Goal: Task Accomplishment & Management: Complete application form

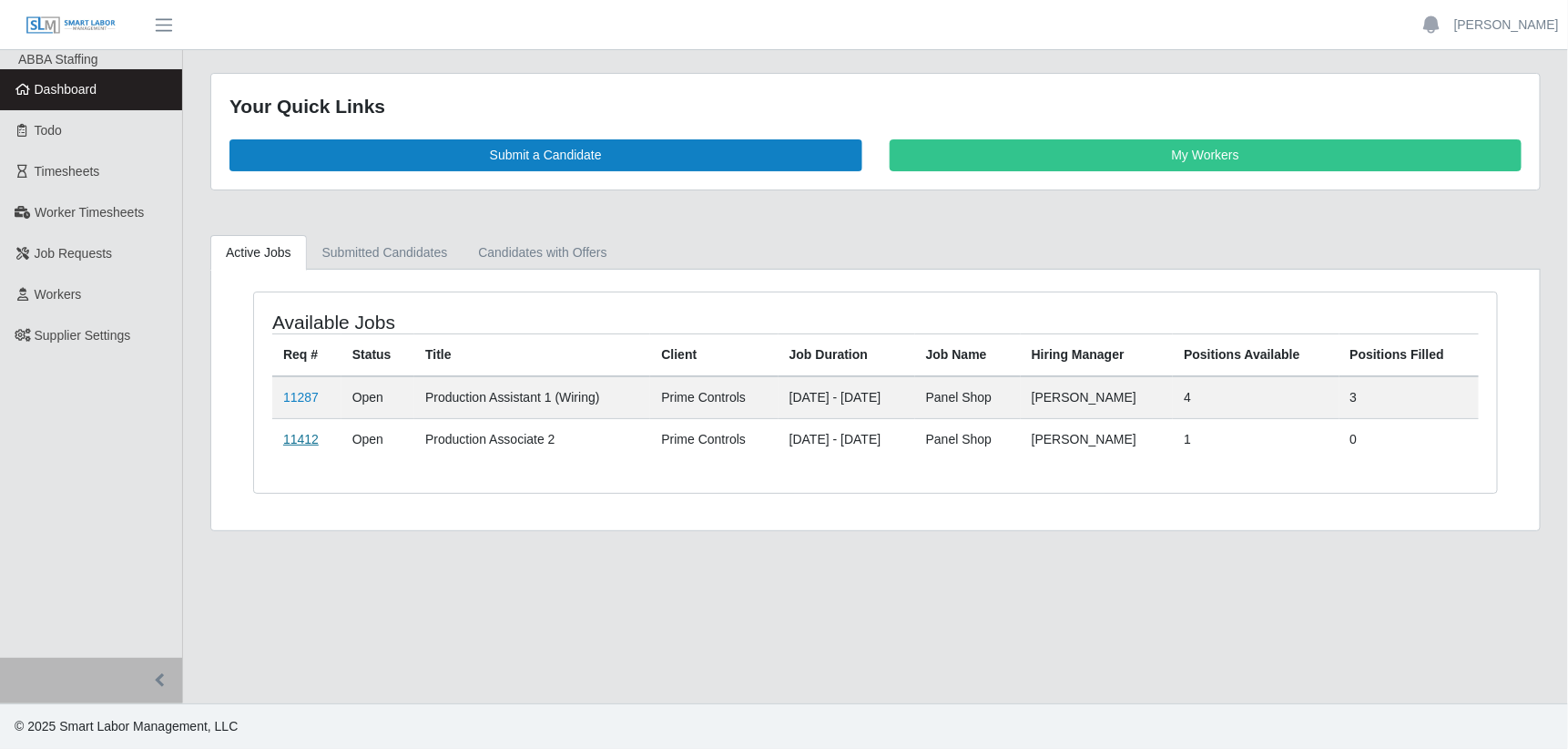
click at [291, 436] on link "11412" at bounding box center [301, 439] width 36 height 15
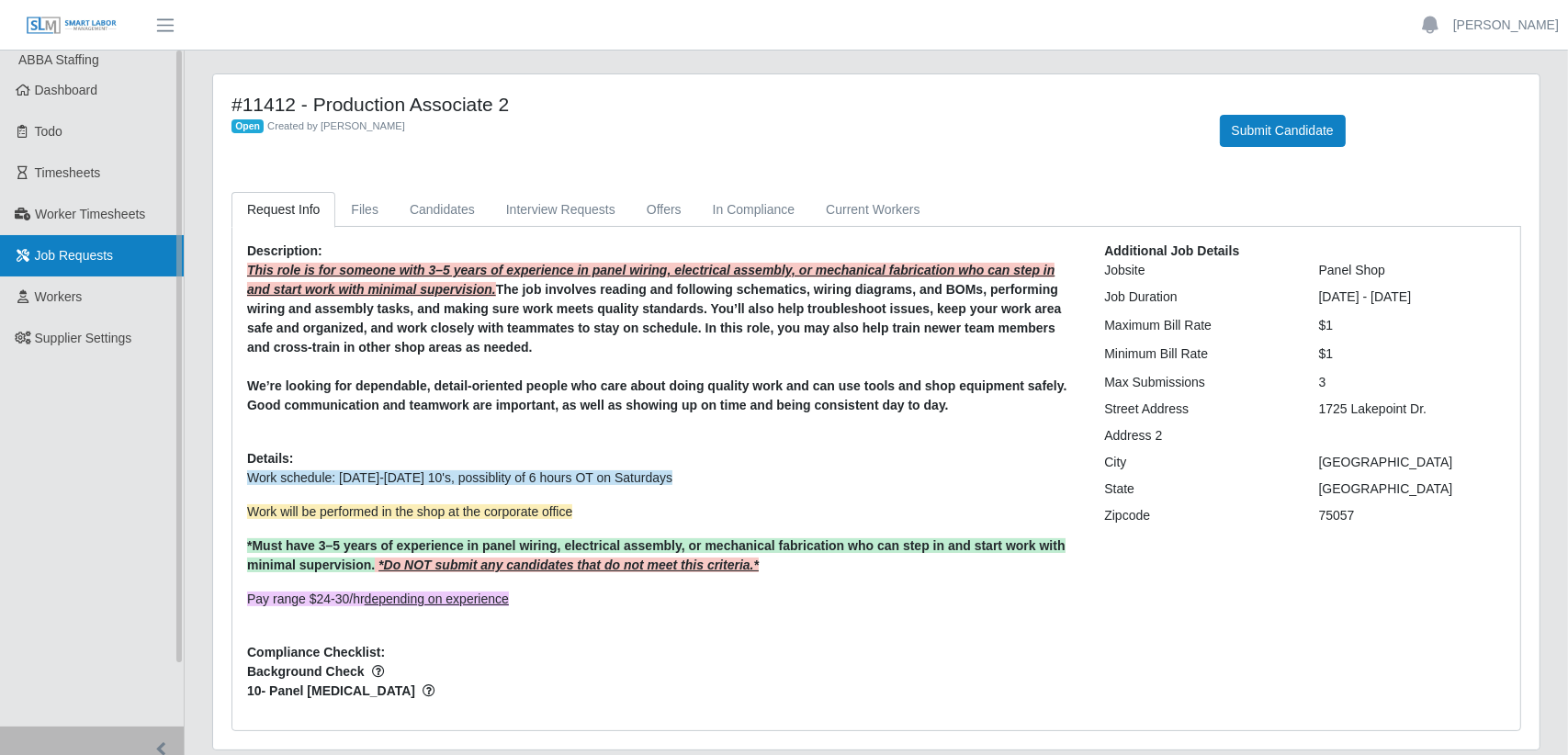
click at [82, 252] on span "Job Requests" at bounding box center [74, 255] width 79 height 15
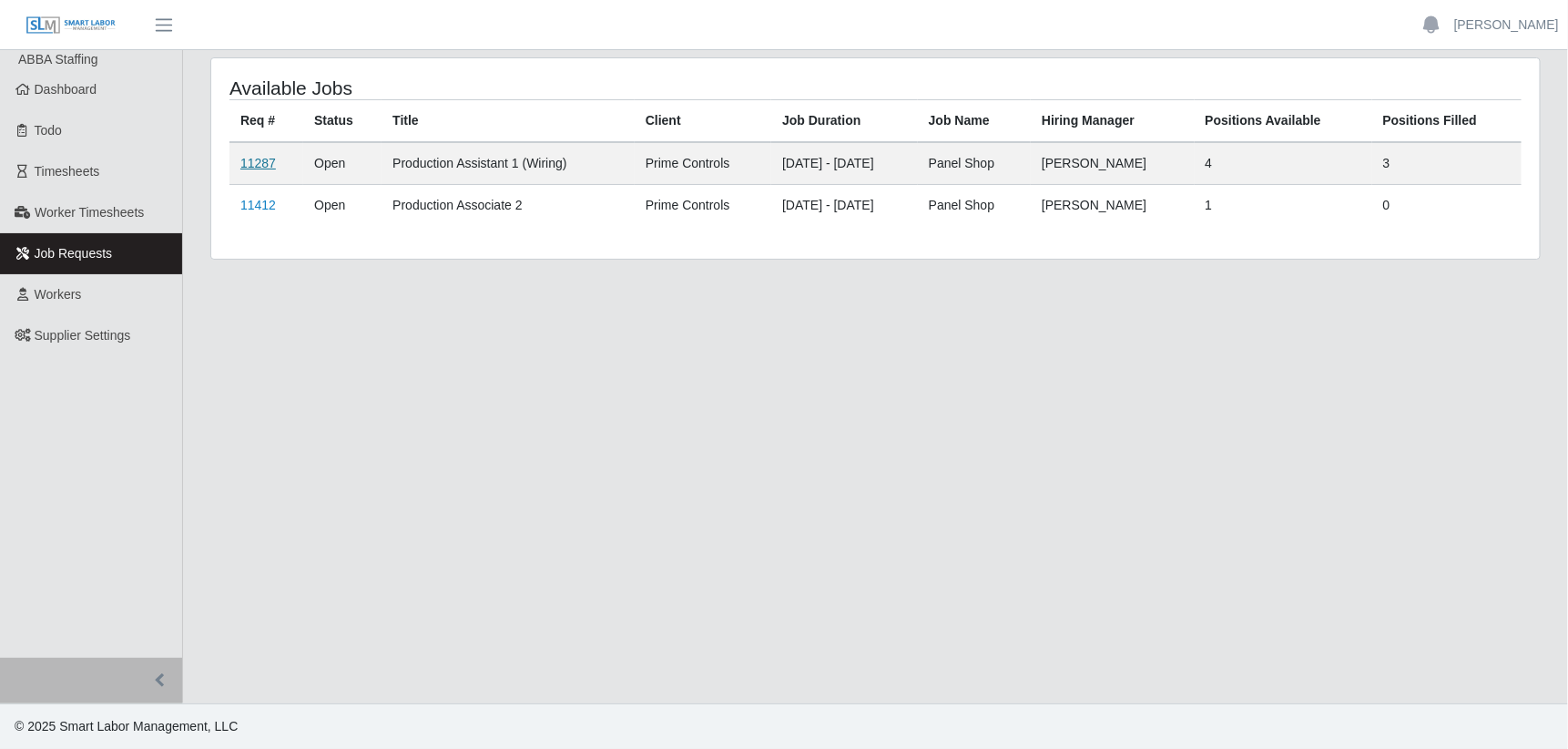
click at [256, 156] on link "11287" at bounding box center [258, 162] width 36 height 15
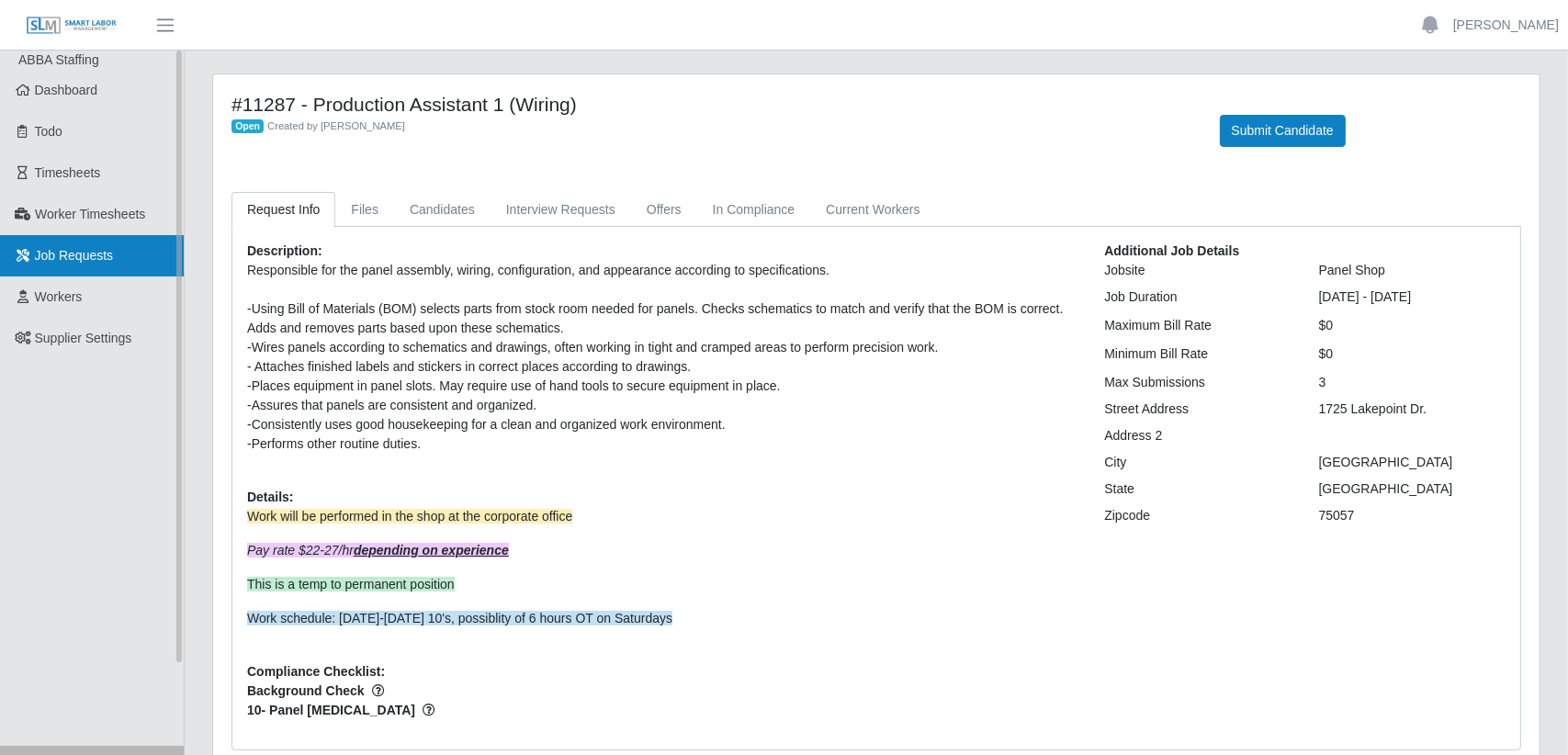
click at [66, 253] on span "Job Requests" at bounding box center [74, 255] width 79 height 15
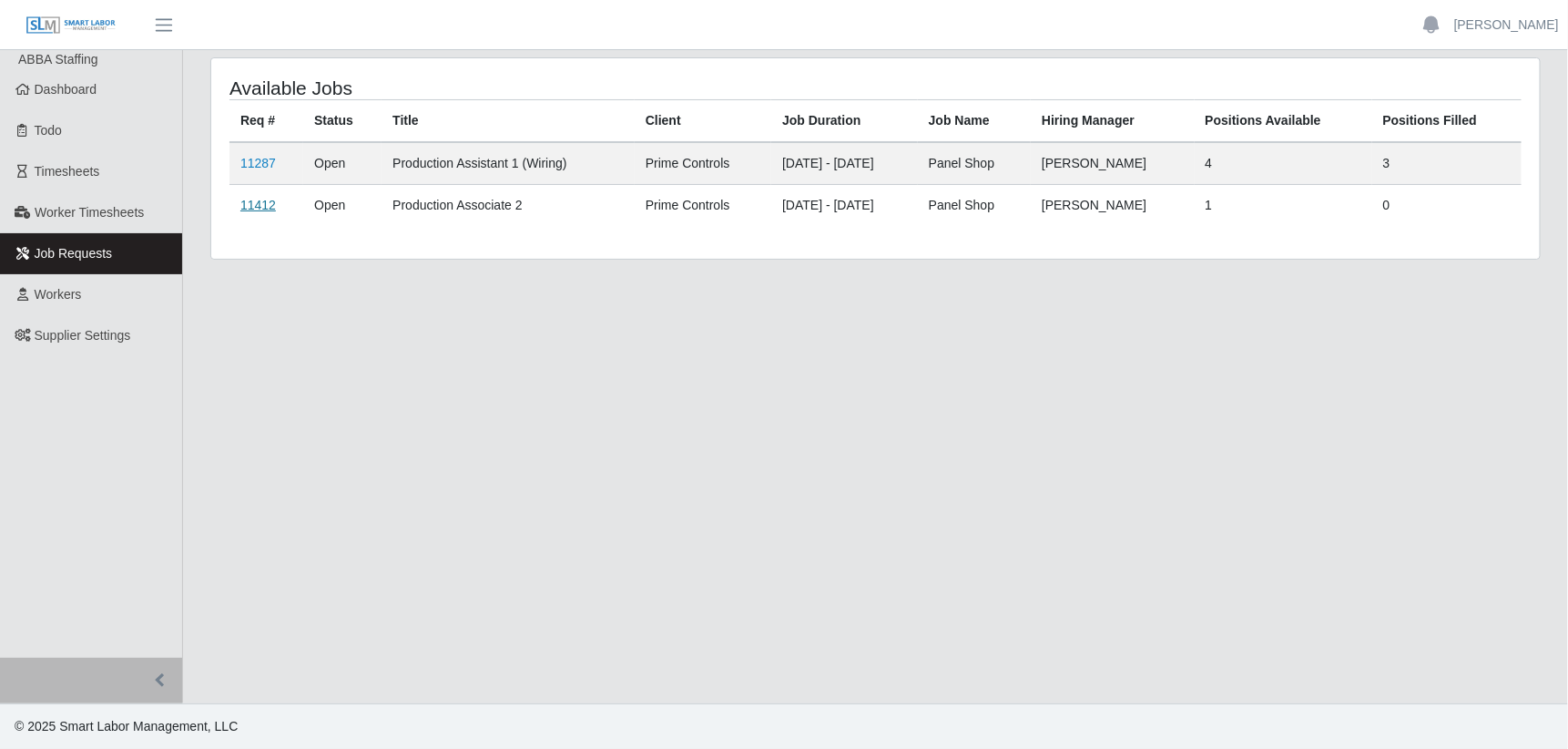
click at [257, 203] on link "11412" at bounding box center [258, 205] width 36 height 15
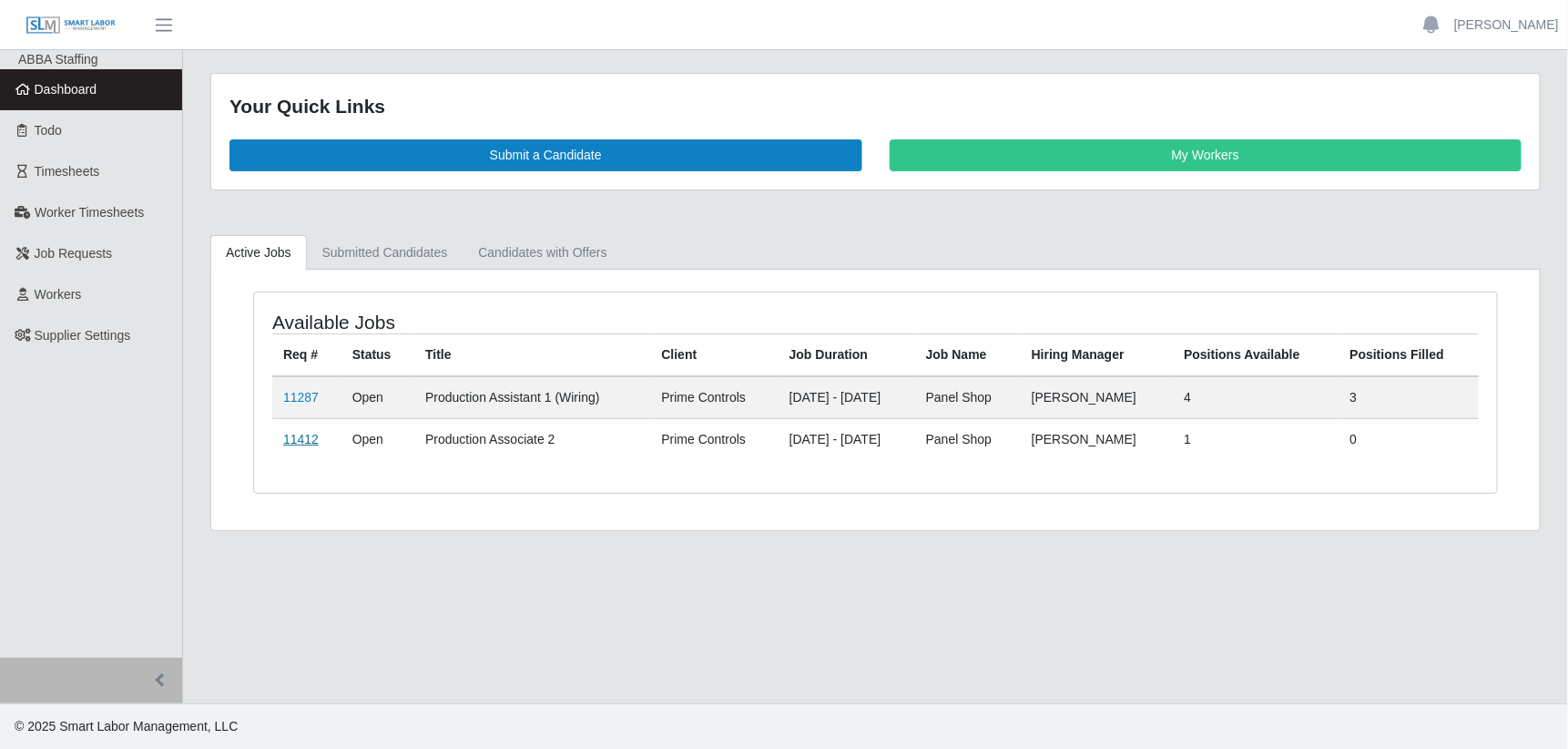
click at [300, 441] on link "11412" at bounding box center [301, 439] width 36 height 15
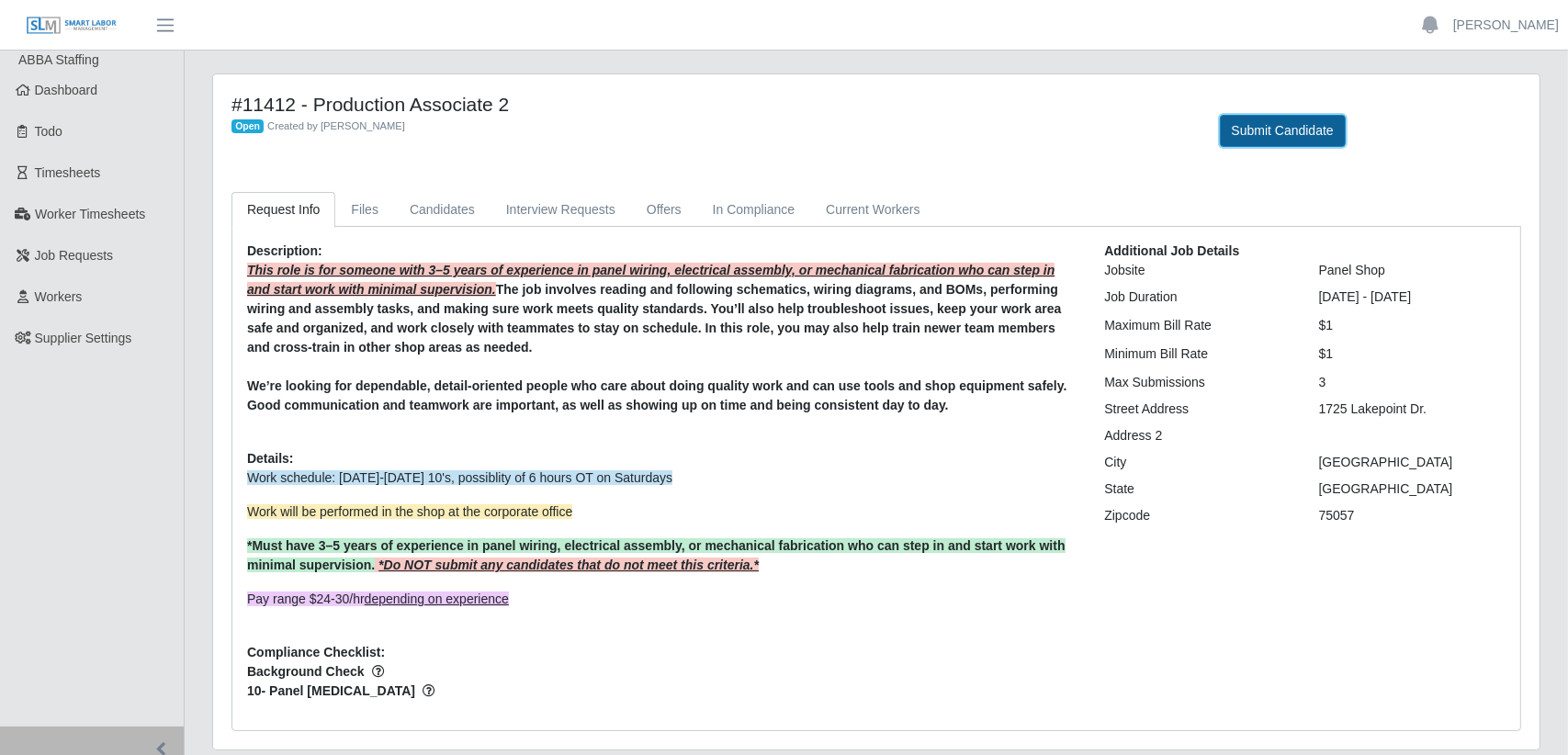
click at [1276, 124] on button "Submit Candidate" at bounding box center [1283, 130] width 126 height 32
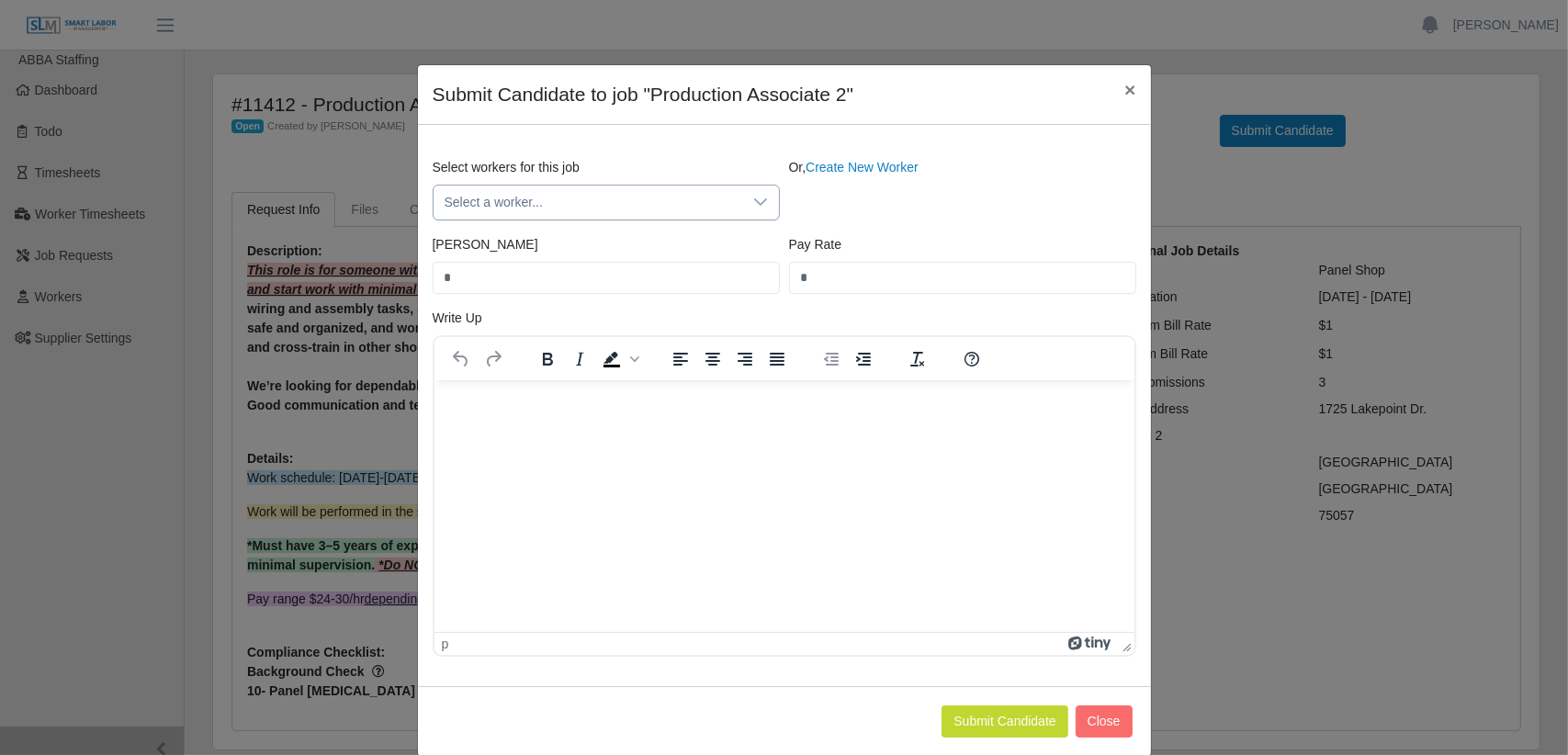
click at [756, 201] on icon at bounding box center [760, 203] width 13 height 8
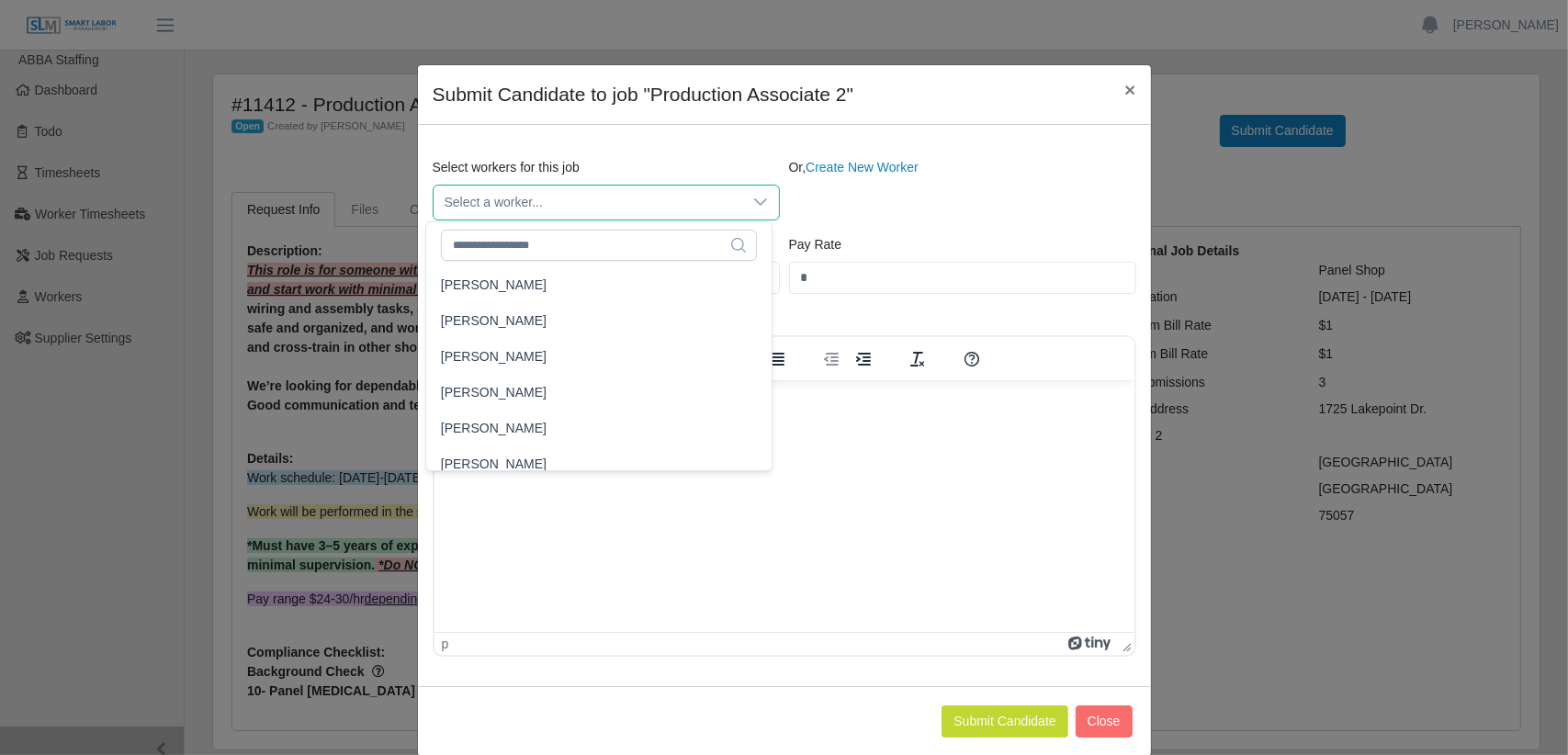
click at [753, 205] on icon at bounding box center [760, 202] width 15 height 15
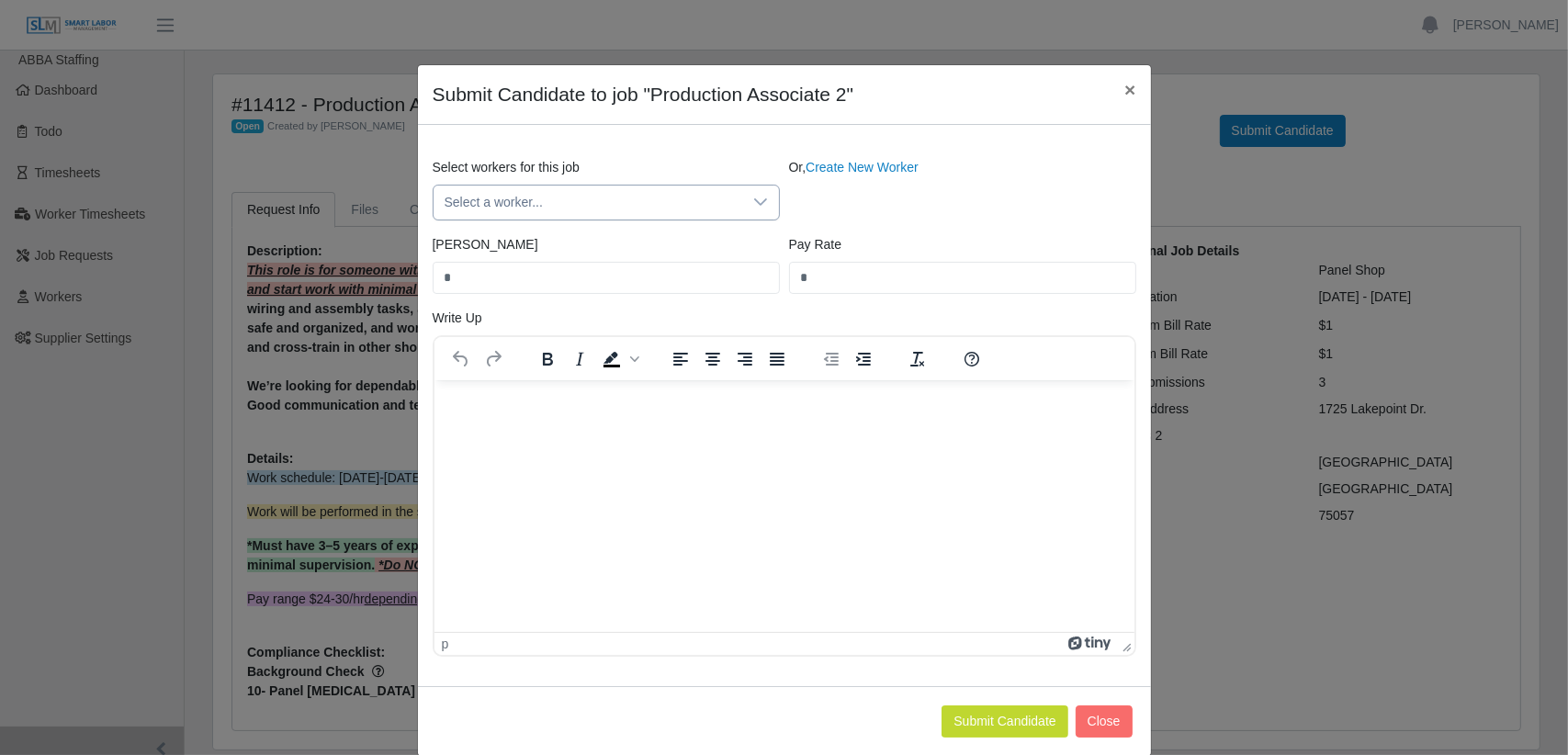
click at [753, 205] on icon at bounding box center [760, 202] width 15 height 15
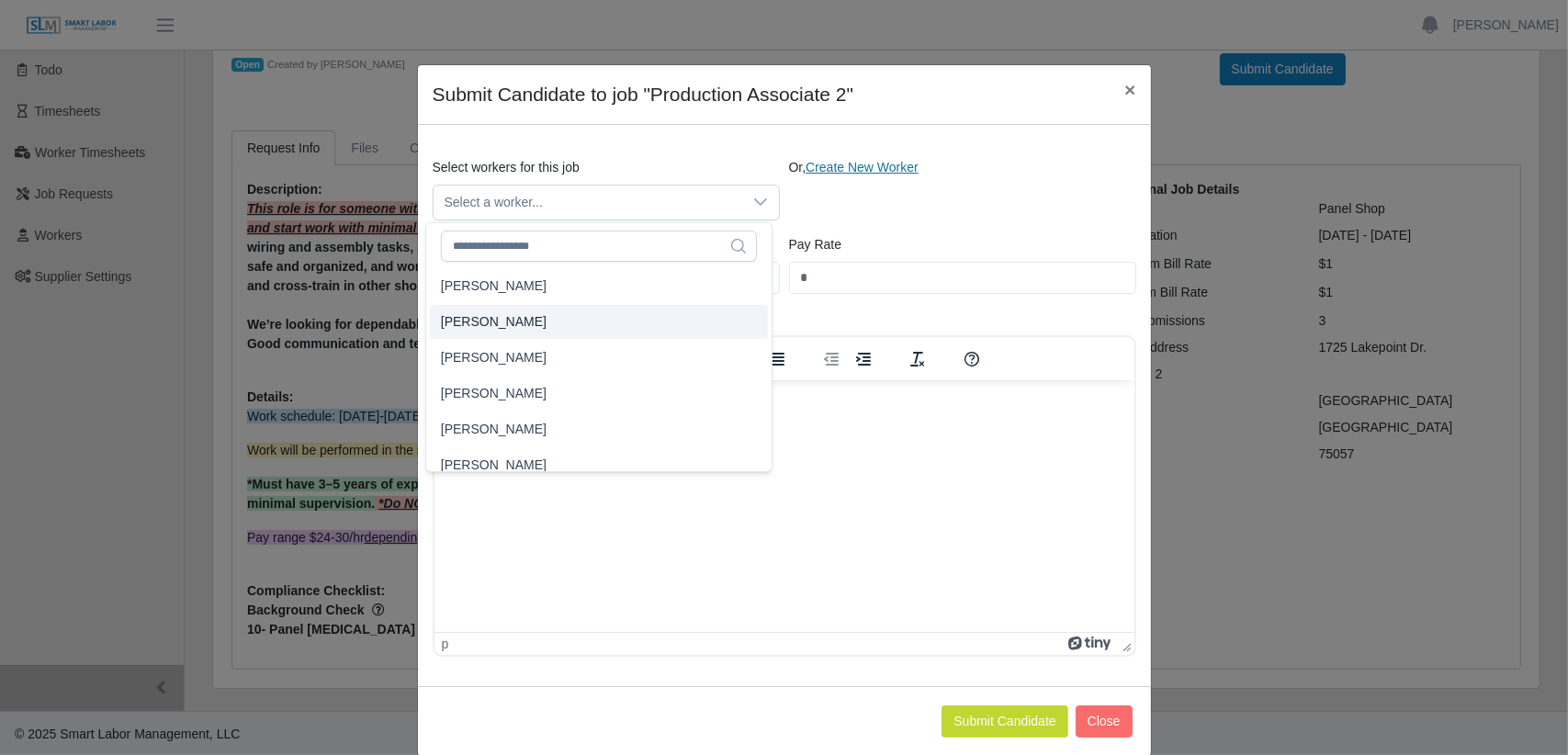
click at [854, 168] on link "Create New Worker" at bounding box center [862, 166] width 113 height 15
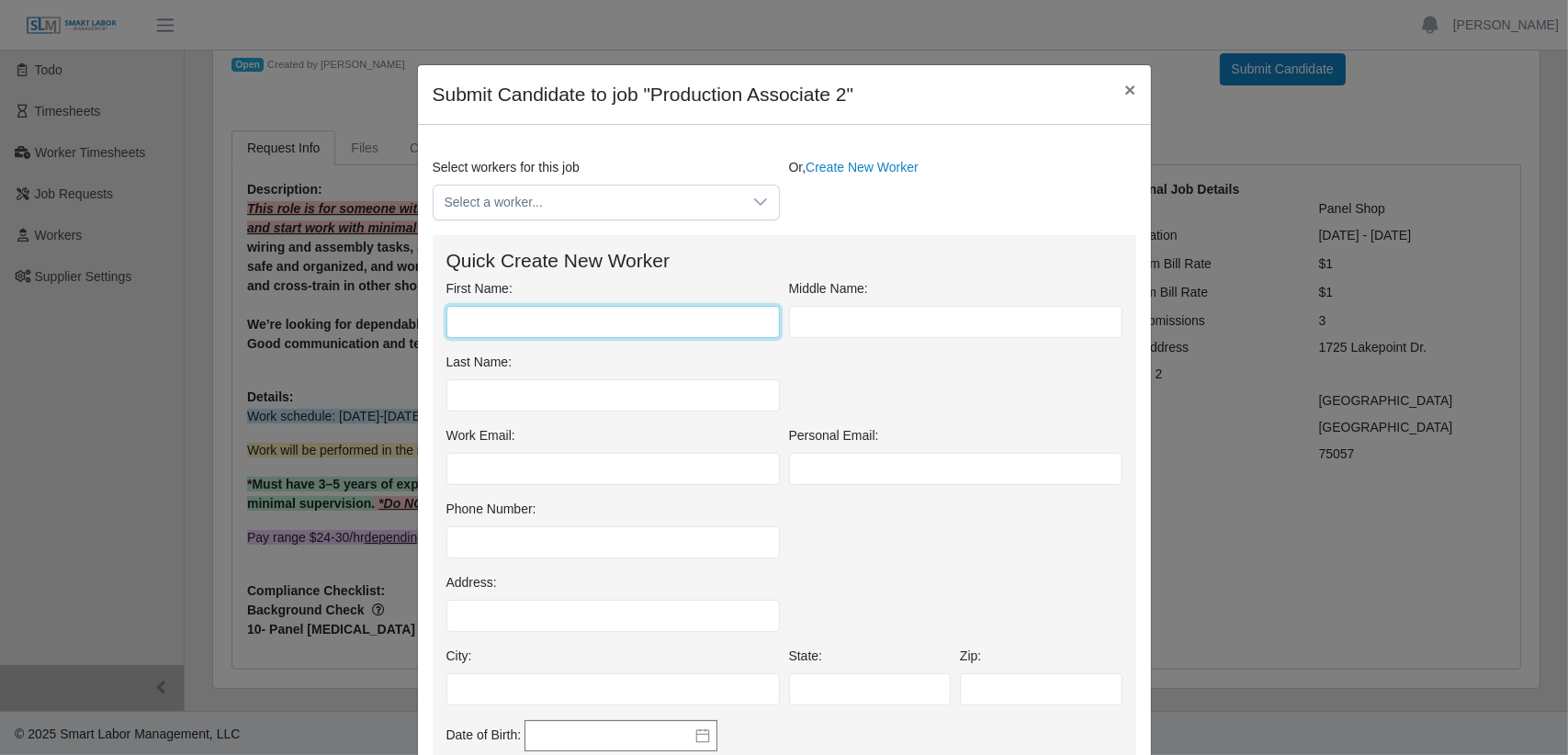
click at [475, 320] on input "First Name:" at bounding box center [613, 321] width 334 height 32
type input "********"
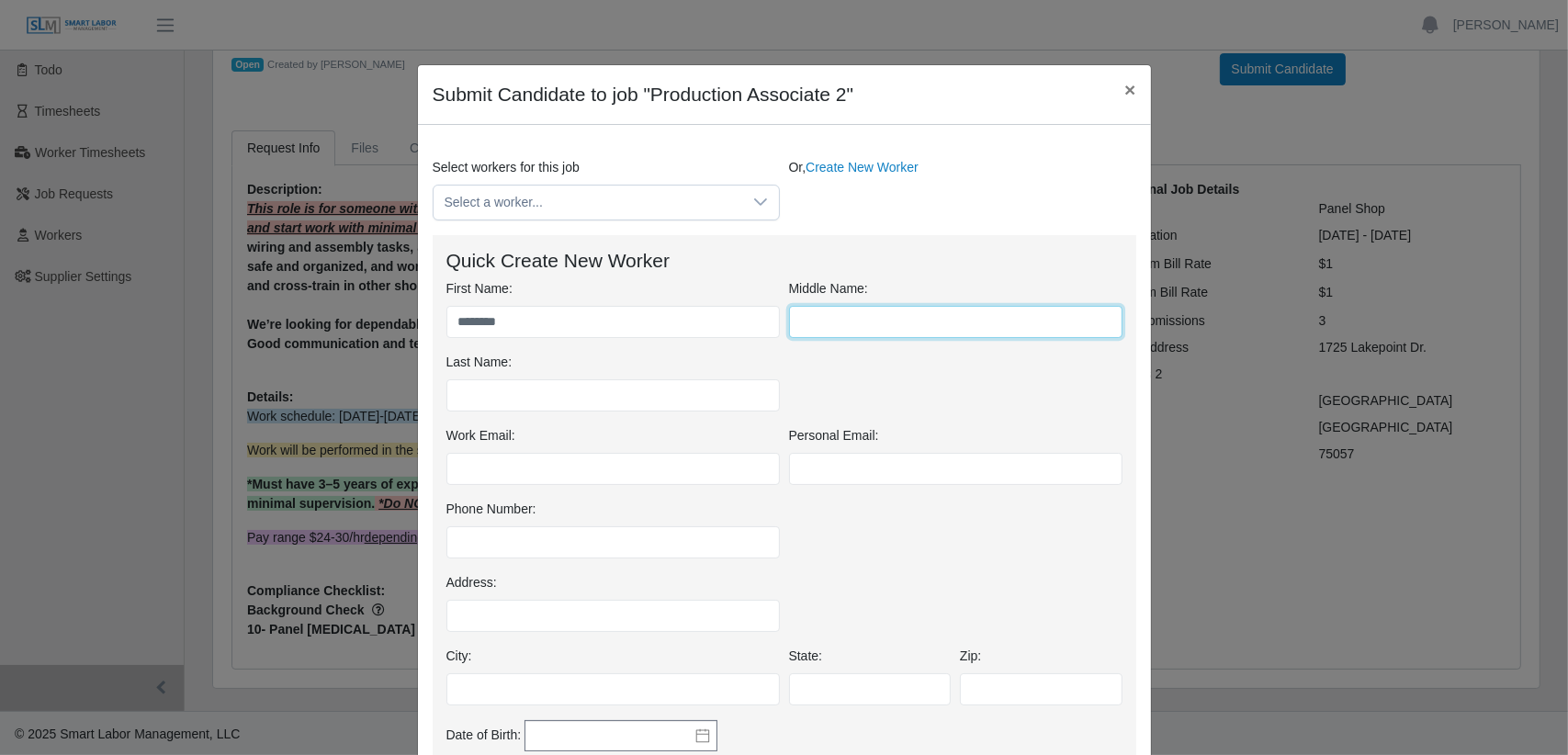
type input "********"
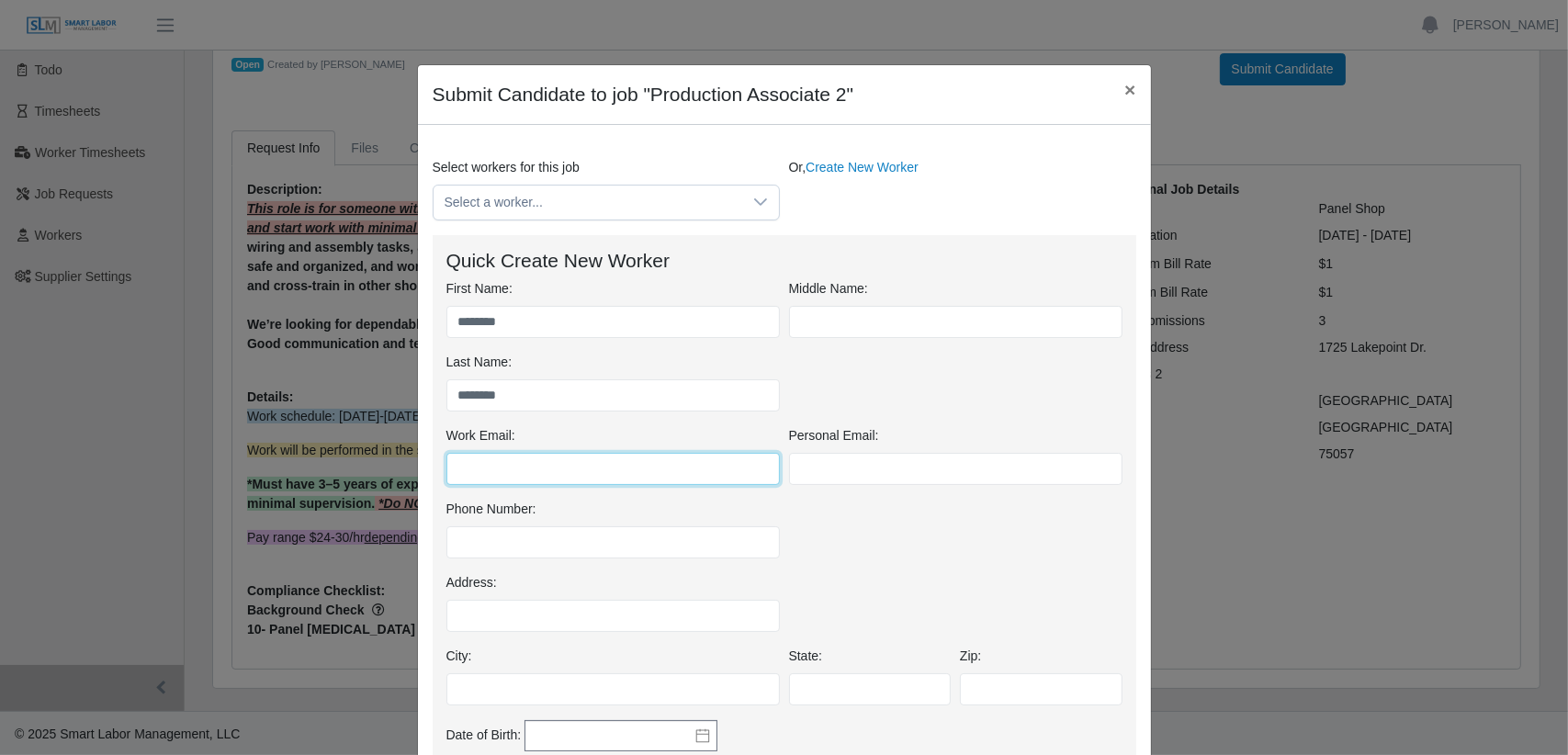
type input "**********"
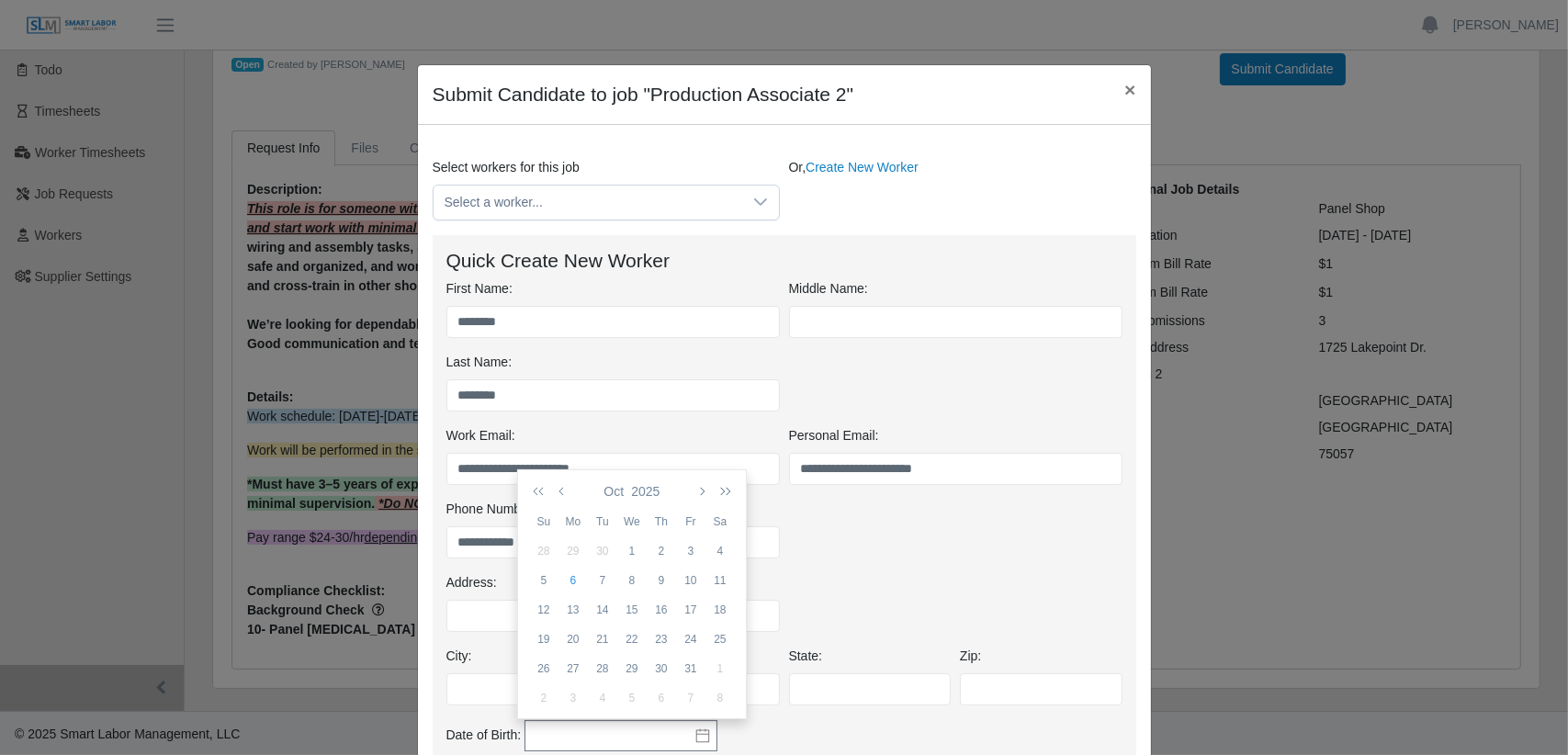
click at [819, 555] on div "**********" at bounding box center [784, 536] width 686 height 73
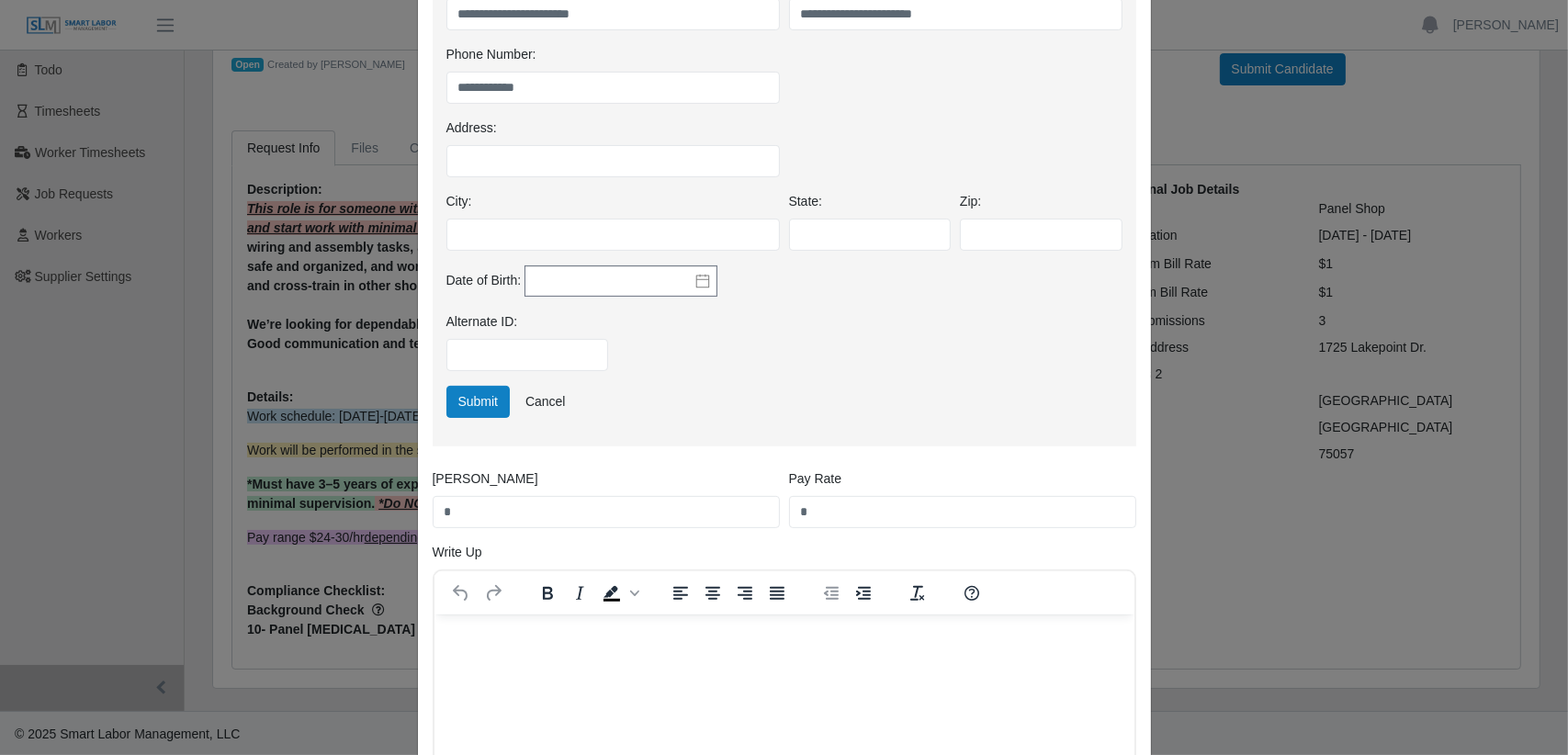
scroll to position [459, 0]
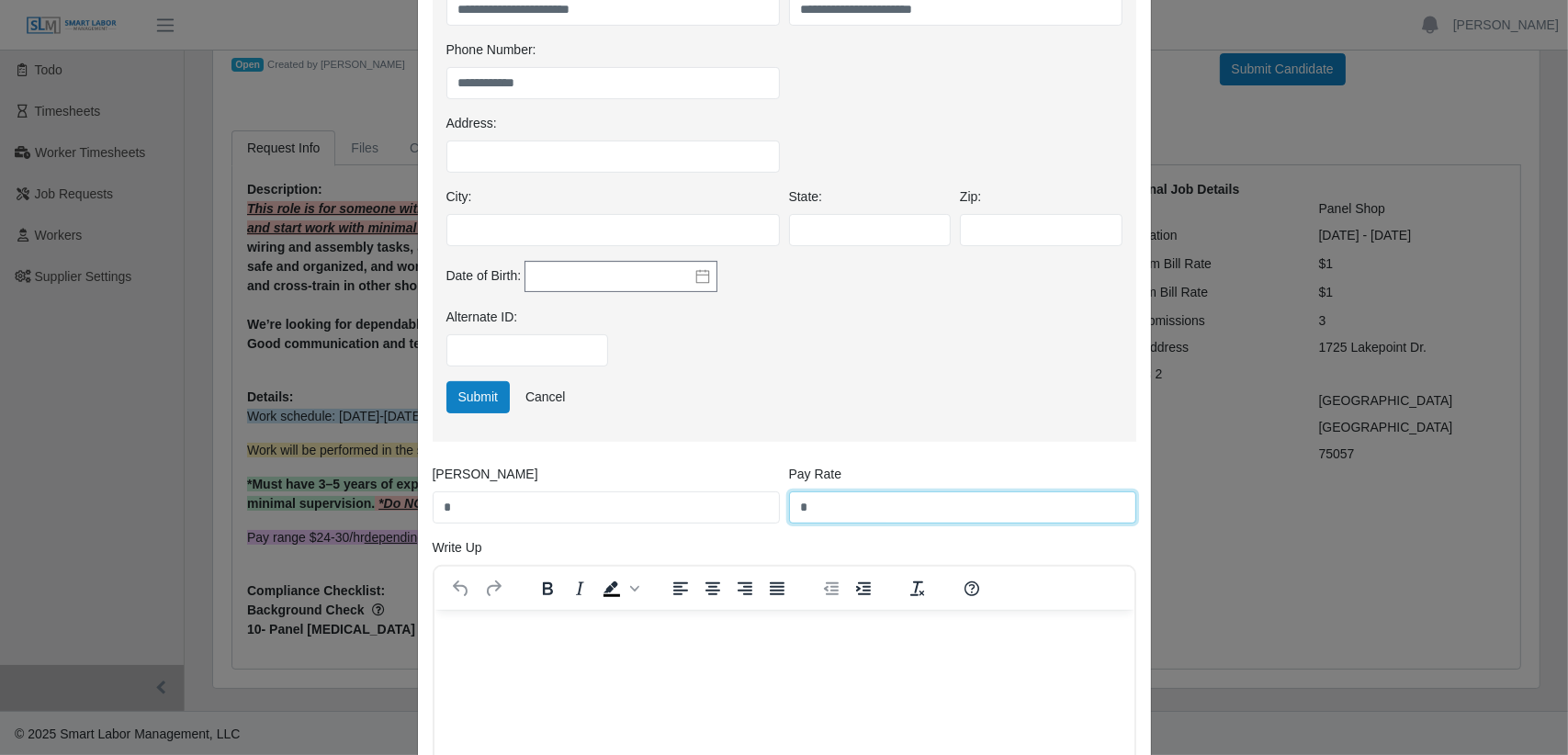
click at [796, 504] on input "*" at bounding box center [963, 507] width 348 height 32
type input "**"
click at [434, 508] on input "*" at bounding box center [606, 507] width 348 height 32
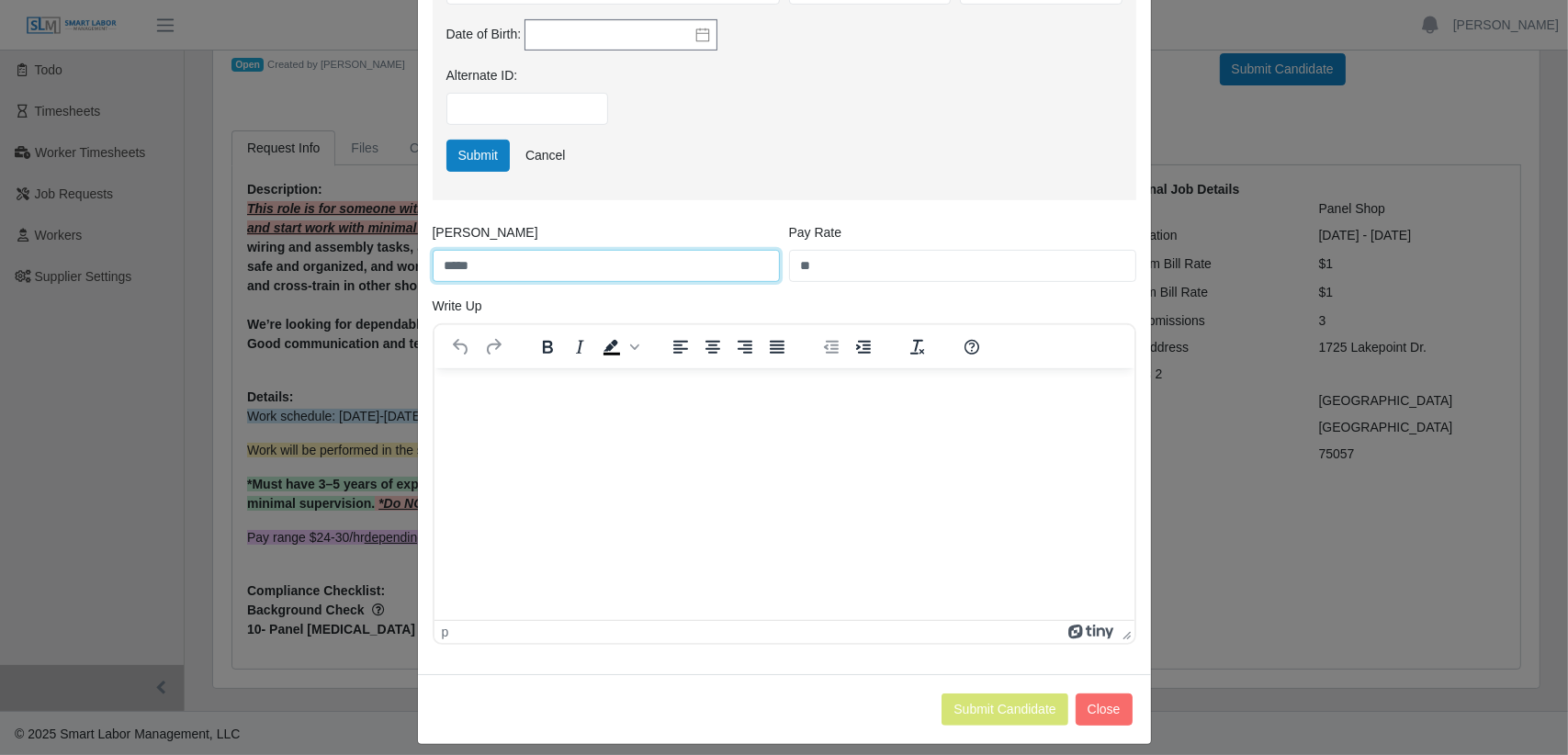
scroll to position [716, 0]
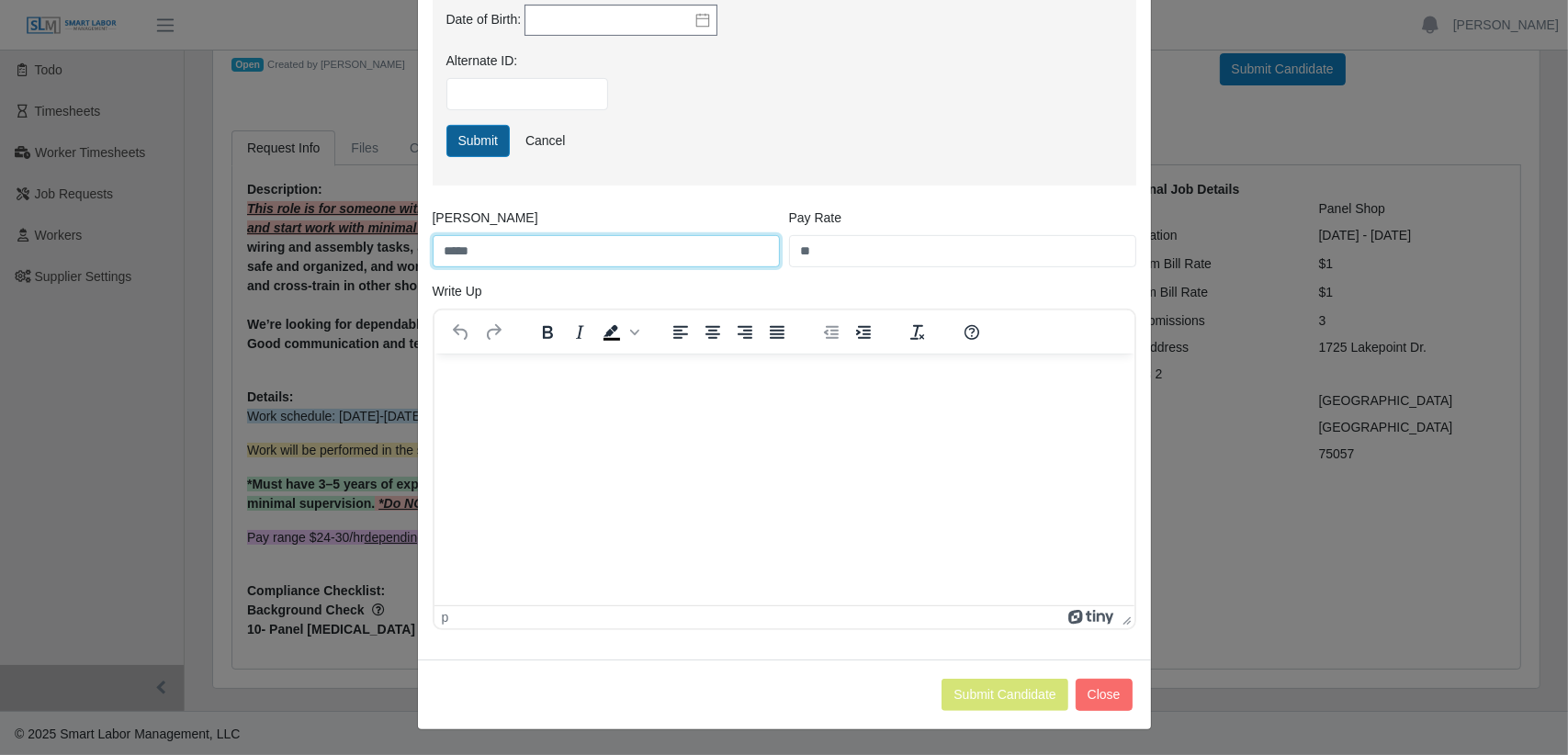
type input "*****"
click at [469, 138] on button "Submit" at bounding box center [479, 141] width 65 height 32
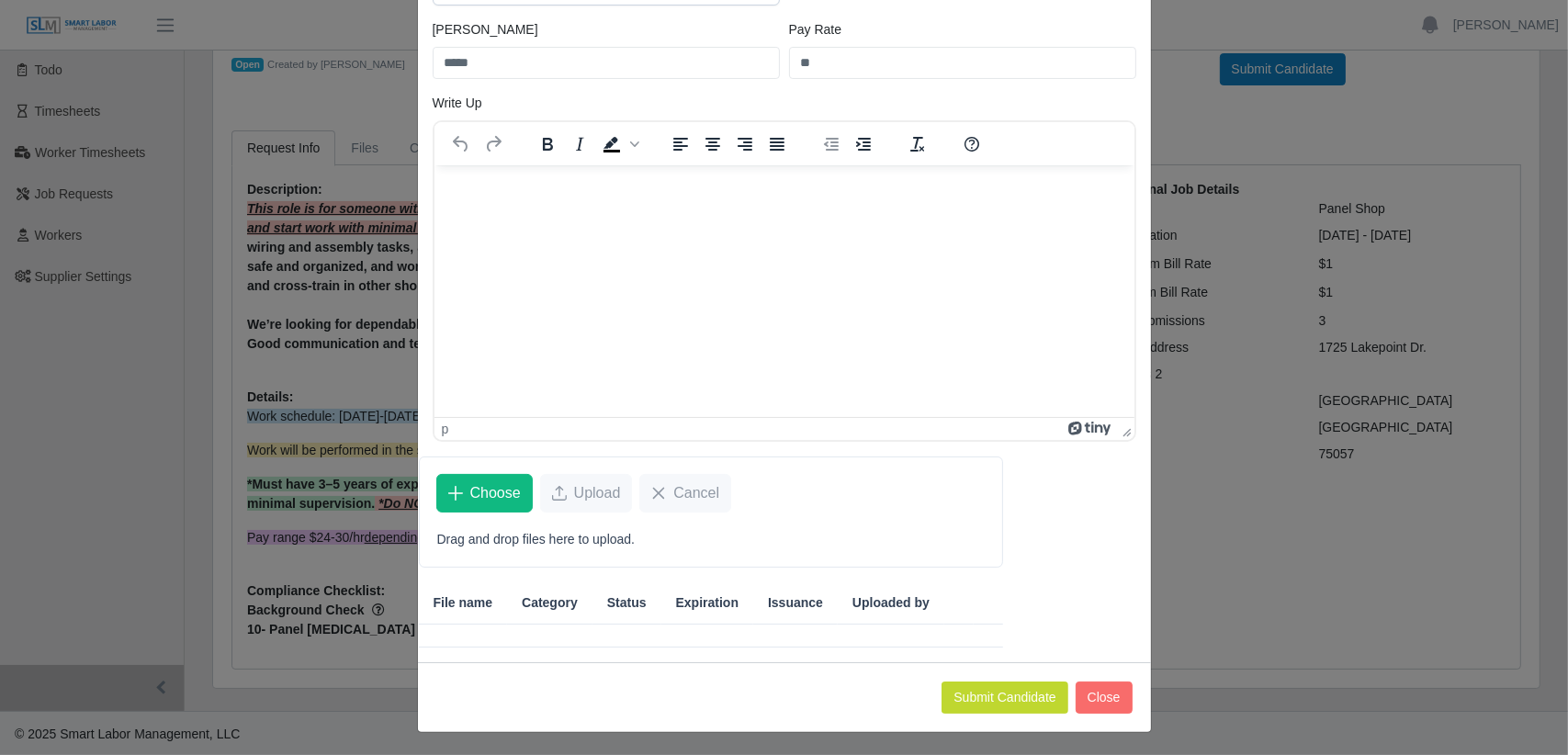
scroll to position [215, 0]
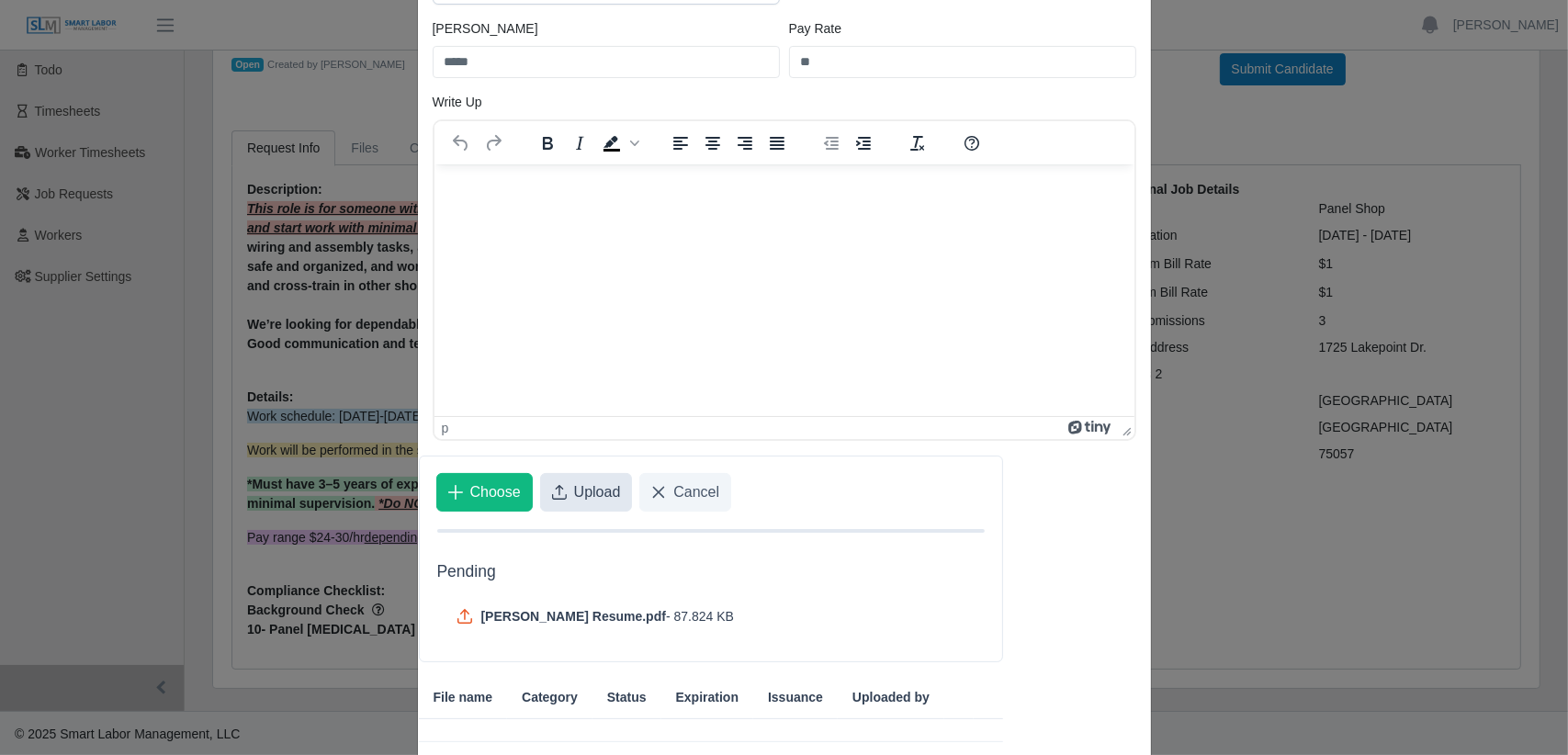
click at [581, 490] on span "Upload" at bounding box center [597, 493] width 47 height 23
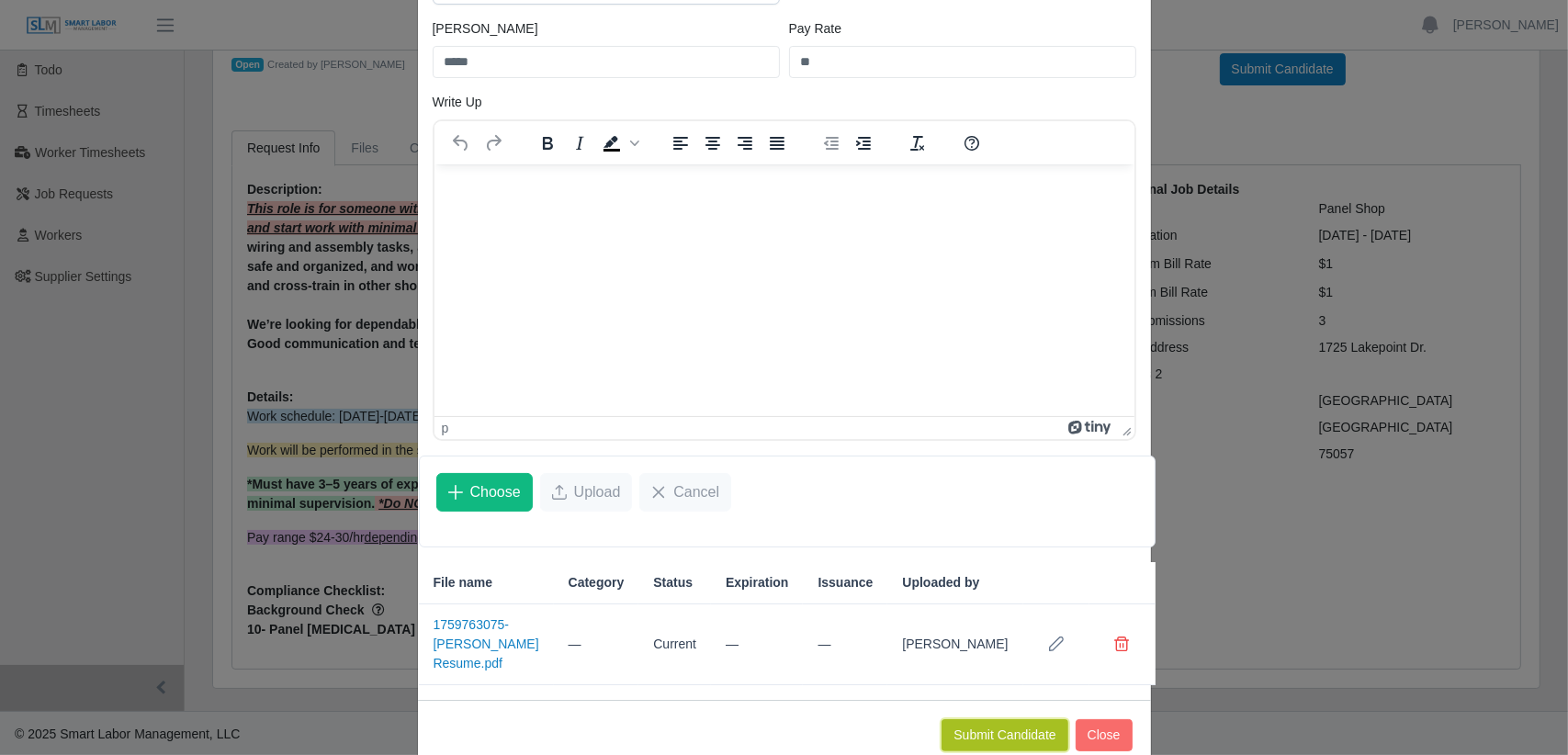
click at [991, 734] on button "Submit Candidate" at bounding box center [1005, 735] width 126 height 32
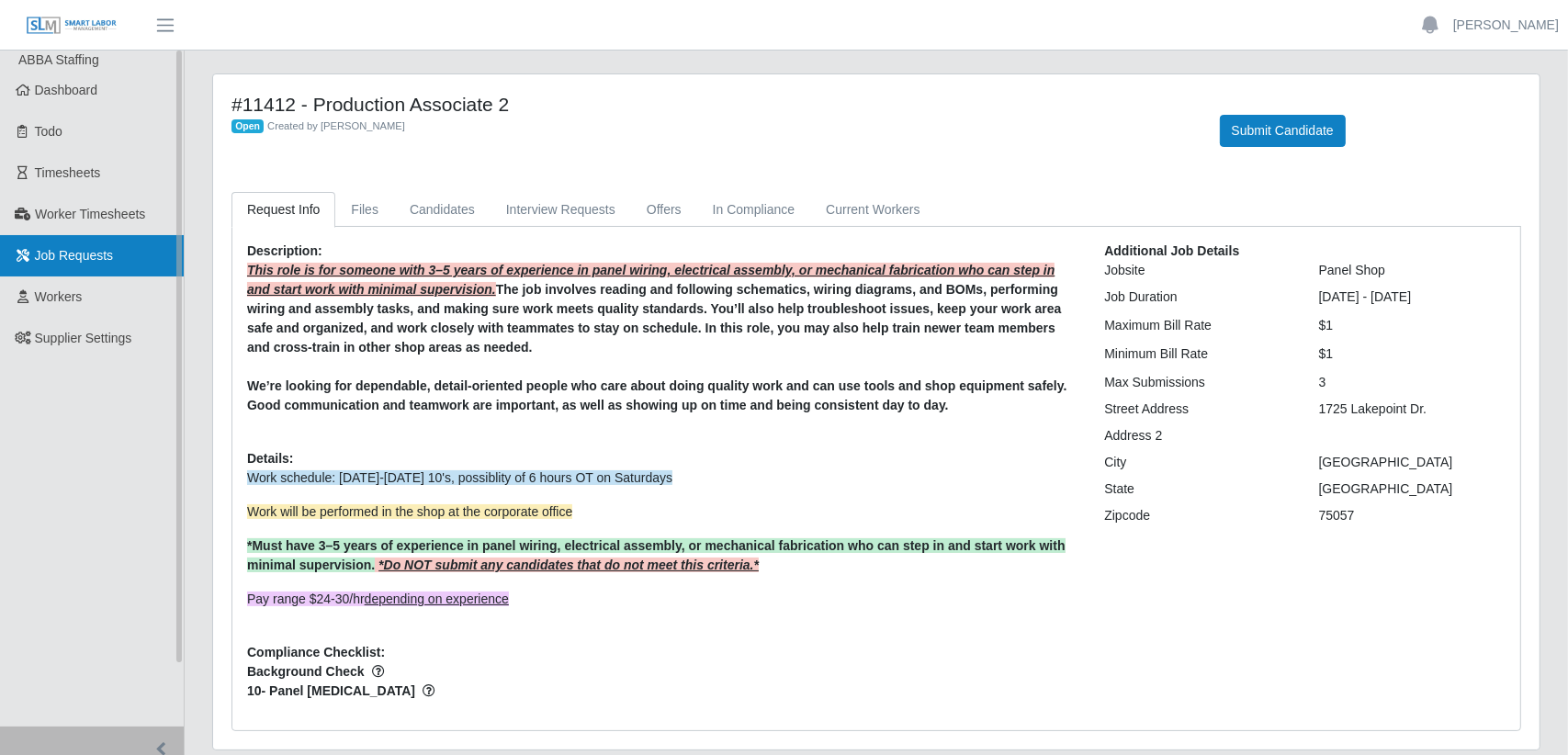
click at [119, 256] on link "Job Requests" at bounding box center [92, 256] width 184 height 41
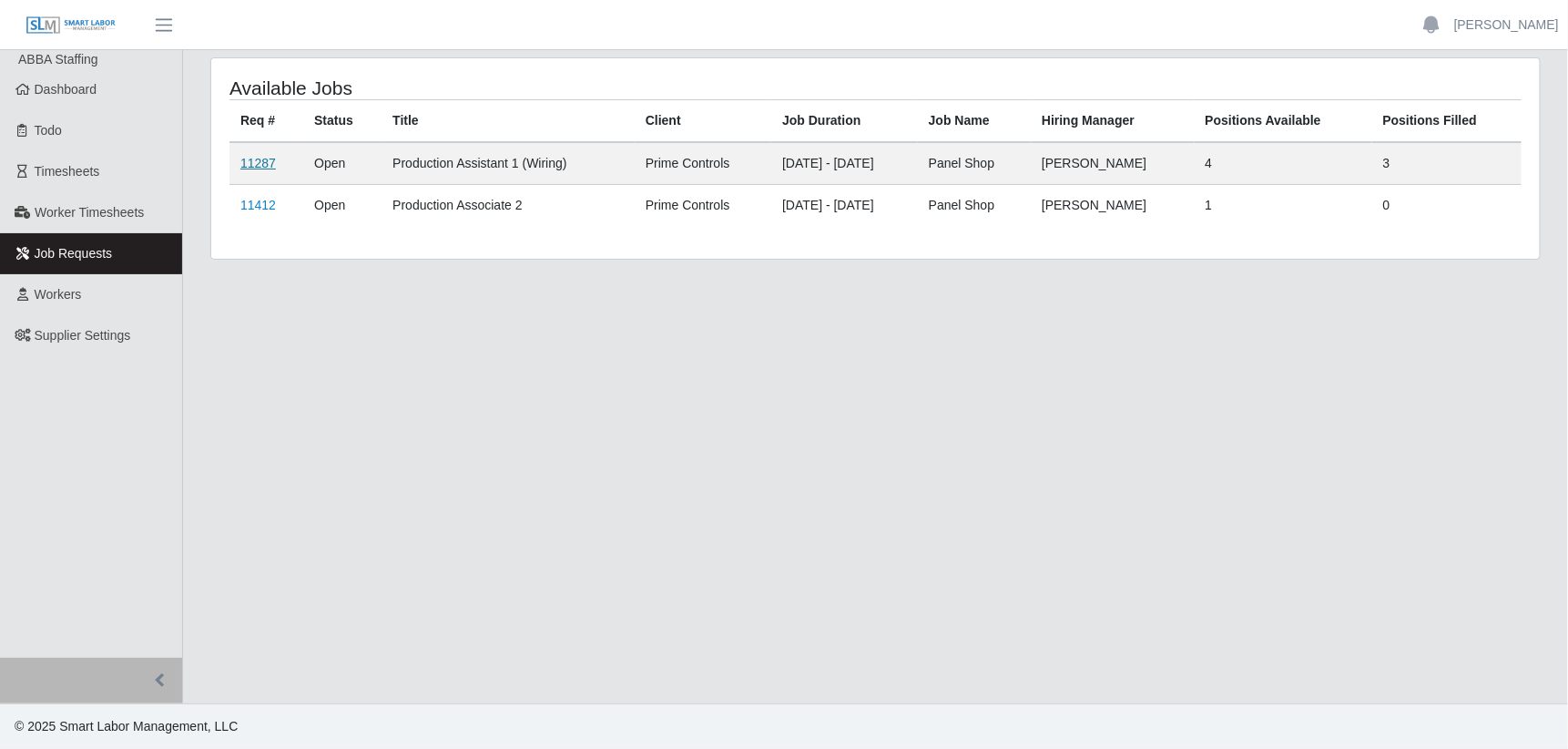
click at [266, 161] on link "11287" at bounding box center [258, 162] width 36 height 15
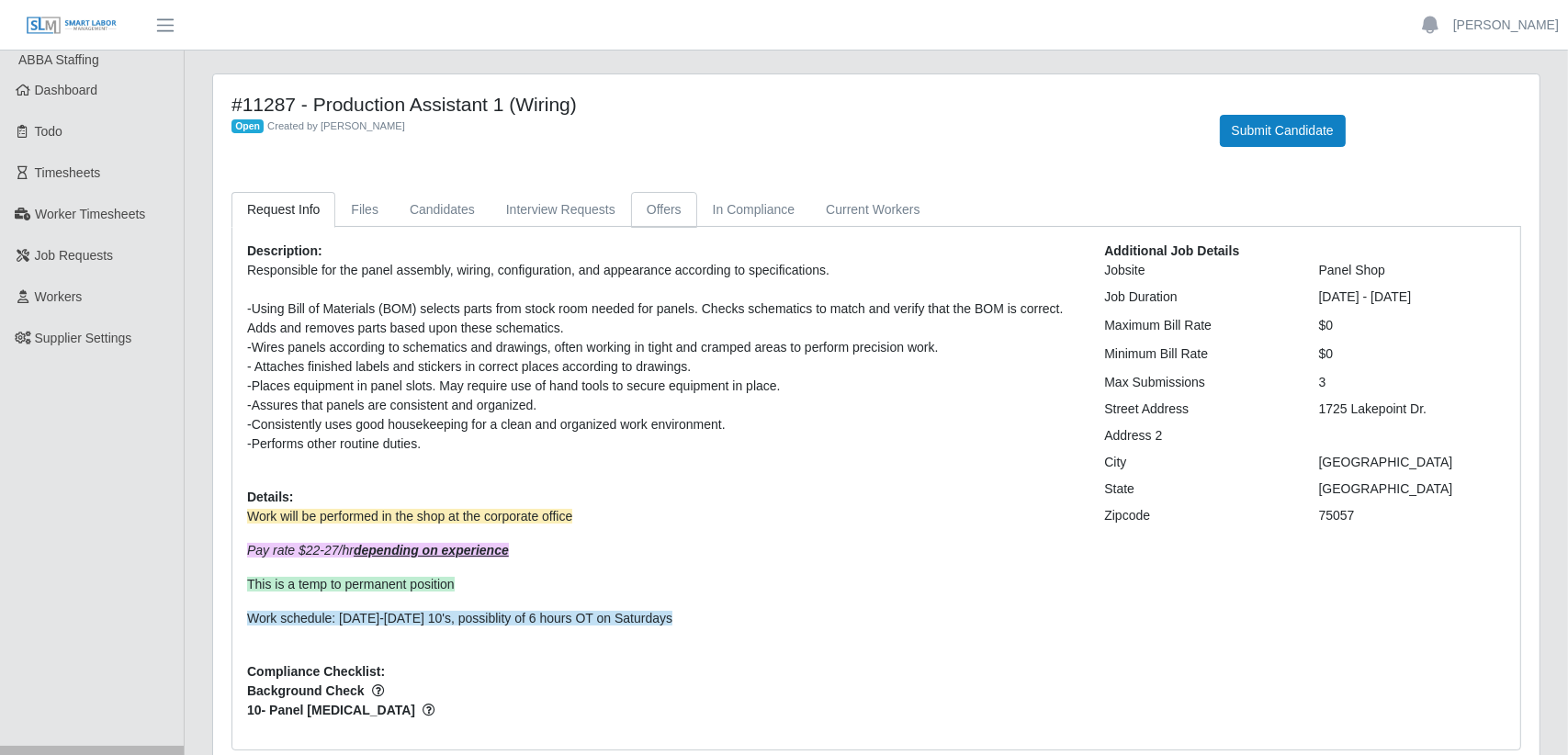
click at [648, 212] on link "Offers" at bounding box center [664, 210] width 67 height 36
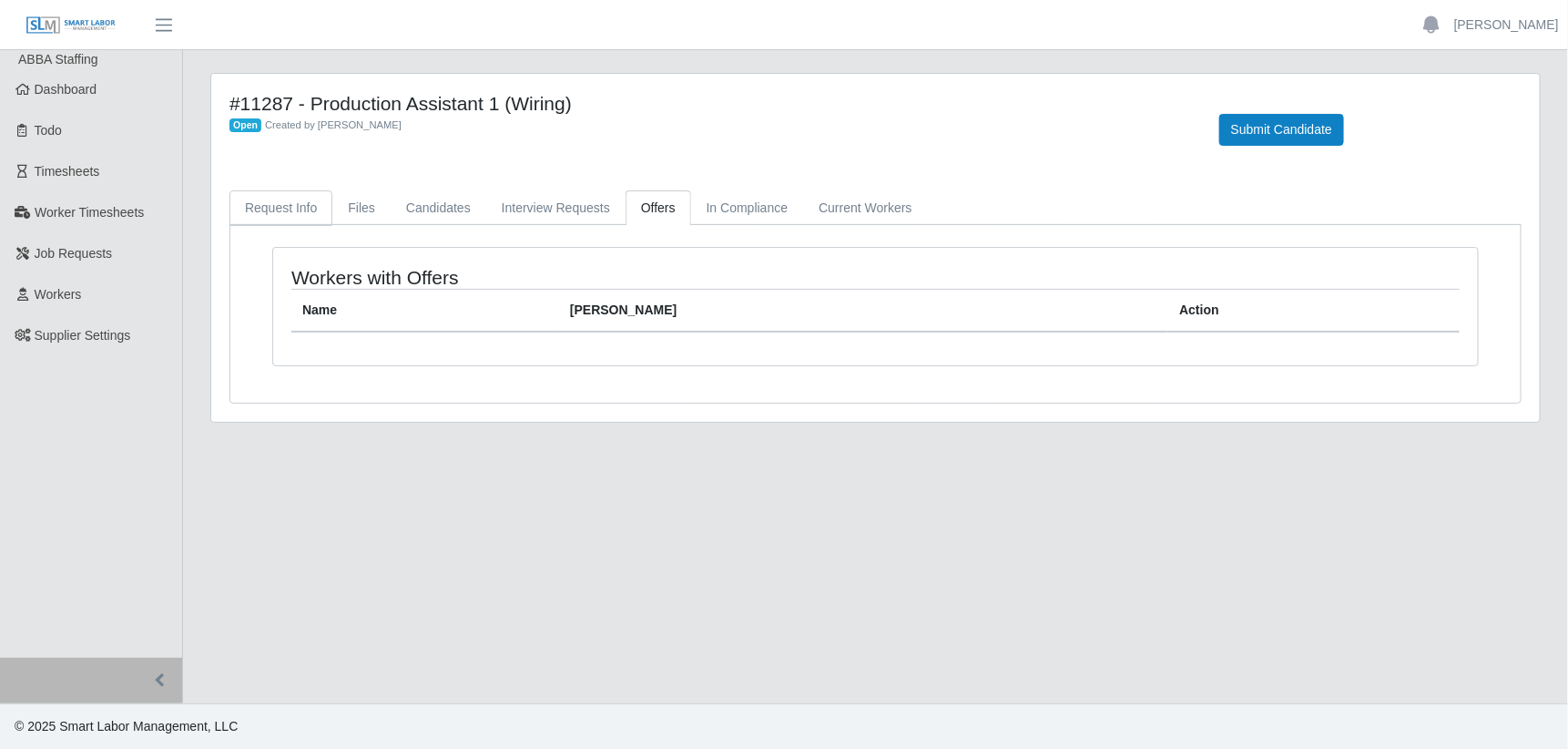
click at [277, 203] on link "Request Info" at bounding box center [281, 208] width 103 height 36
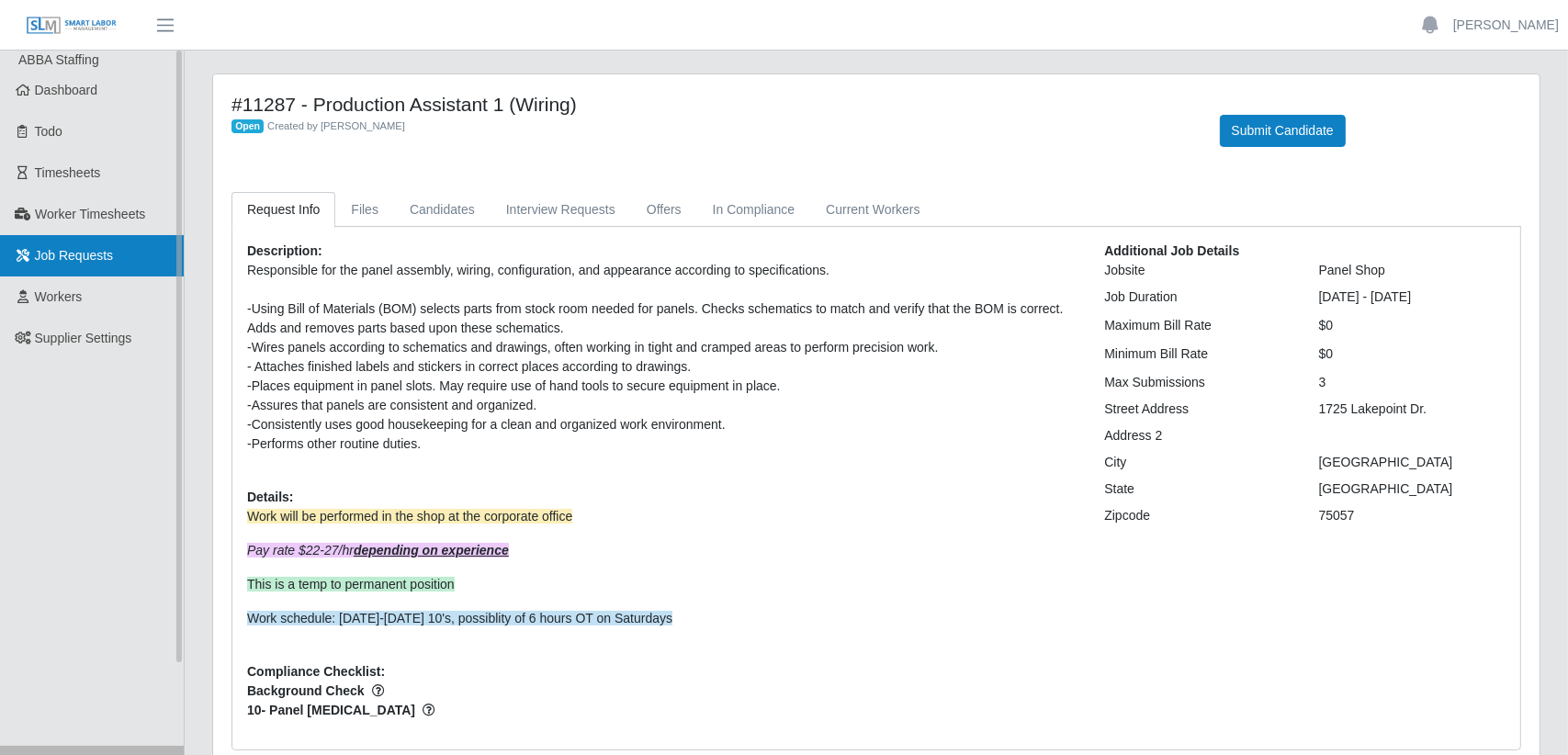
click at [107, 255] on span "Job Requests" at bounding box center [74, 255] width 79 height 15
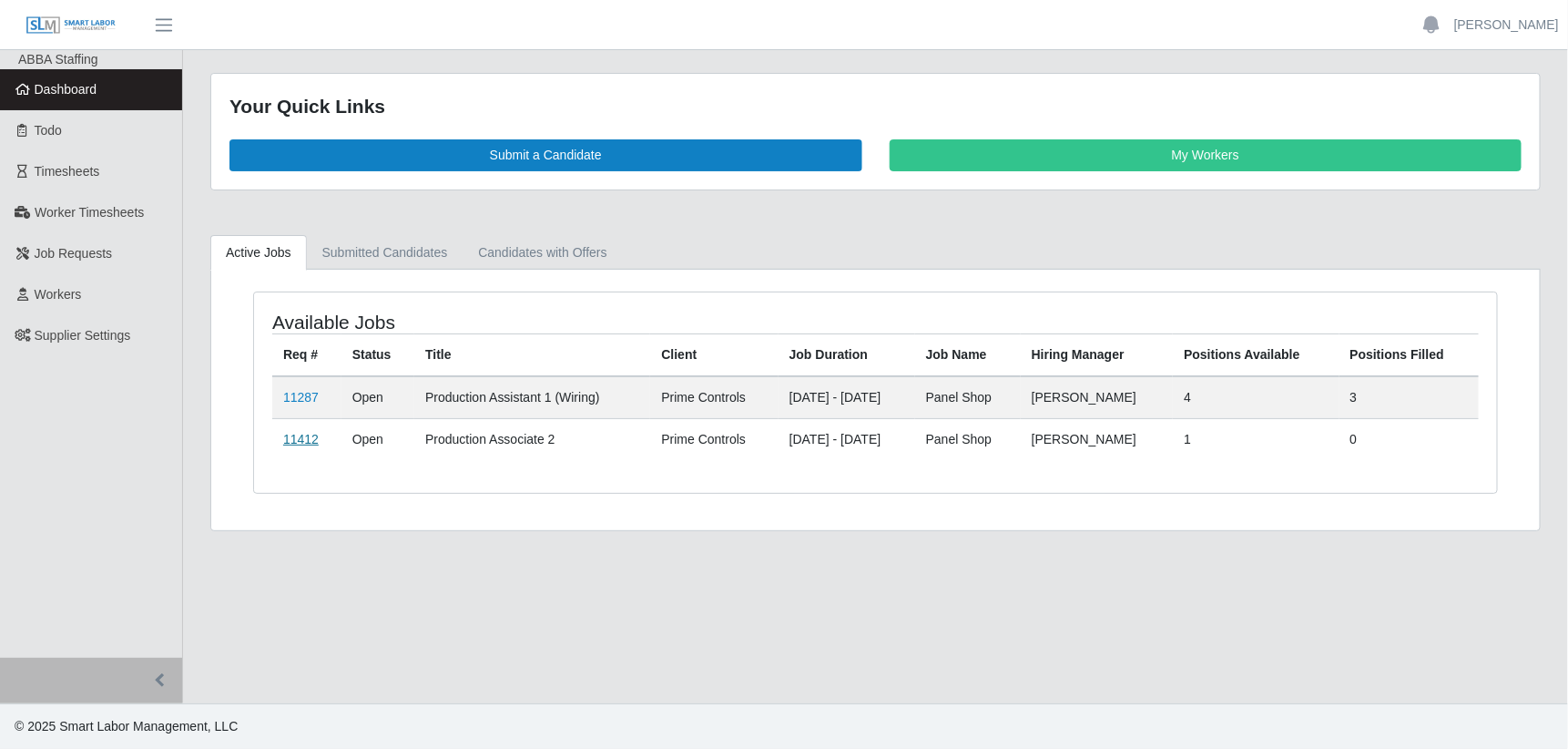
click at [297, 434] on link "11412" at bounding box center [301, 439] width 36 height 15
